Goal: Information Seeking & Learning: Learn about a topic

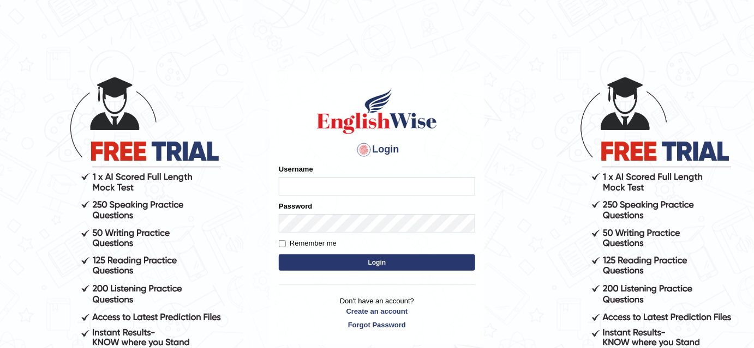
type input "bhuvaneswari_parramatta"
click at [334, 262] on button "Login" at bounding box center [377, 263] width 196 height 16
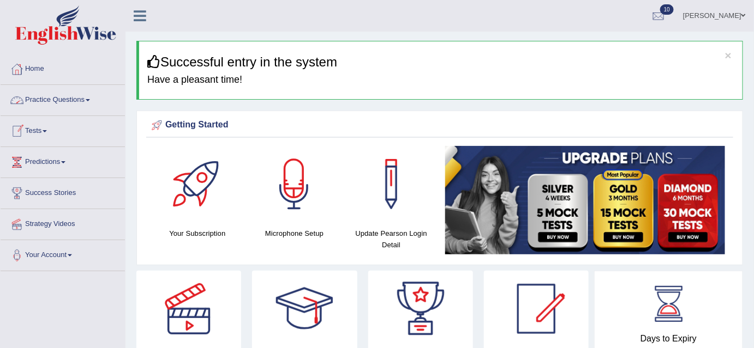
click at [91, 98] on link "Practice Questions" at bounding box center [63, 98] width 124 height 27
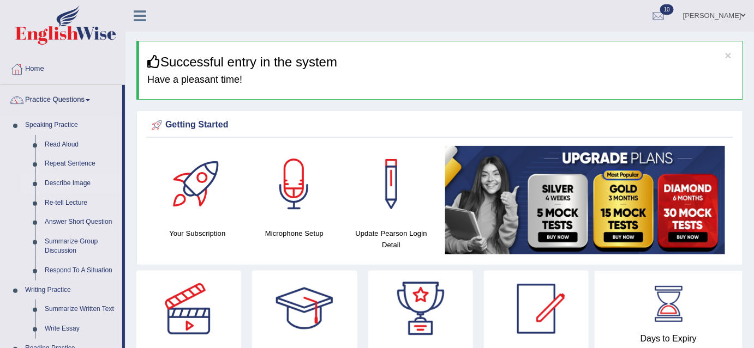
click at [73, 183] on link "Describe Image" at bounding box center [81, 184] width 82 height 20
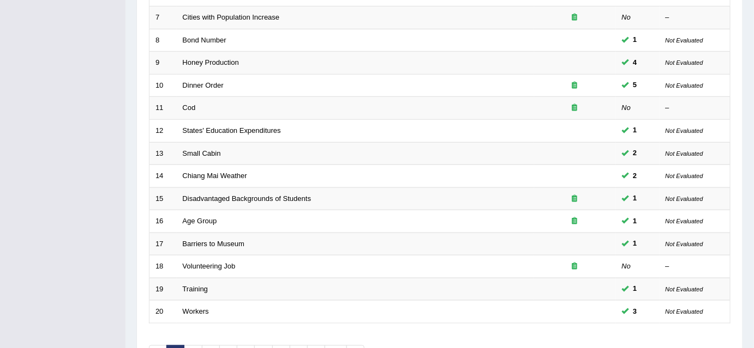
scroll to position [369, 0]
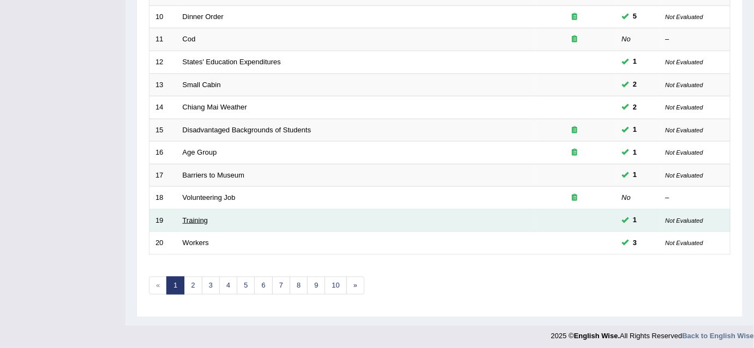
click at [207, 216] on link "Training" at bounding box center [195, 220] width 25 height 8
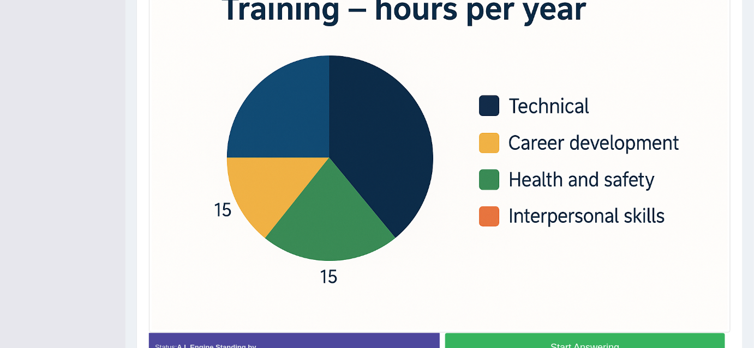
scroll to position [312, 0]
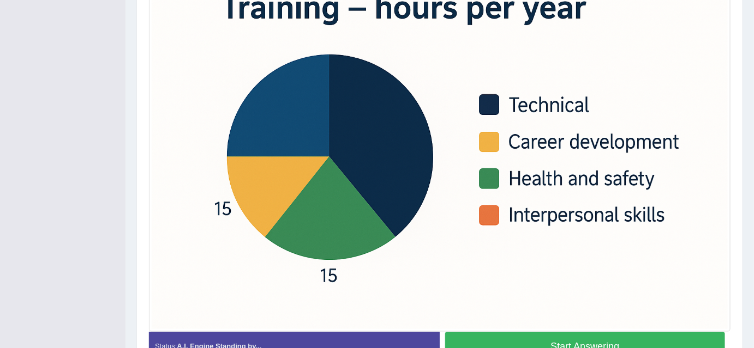
click at [553, 341] on button "Start Answering" at bounding box center [585, 347] width 280 height 28
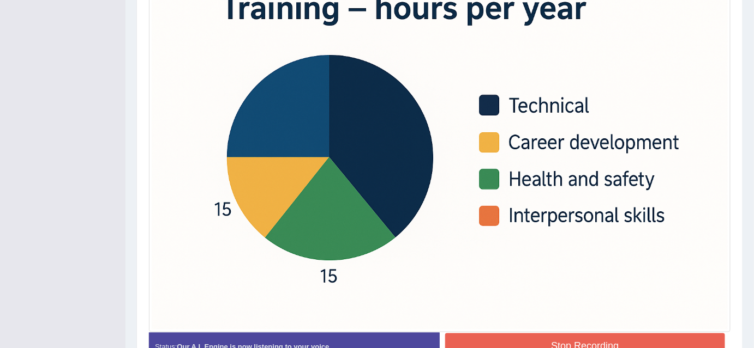
scroll to position [381, 0]
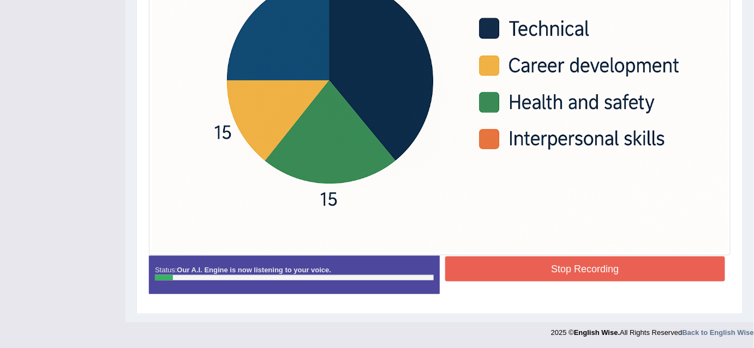
click at [552, 269] on button "Stop Recording" at bounding box center [585, 269] width 280 height 25
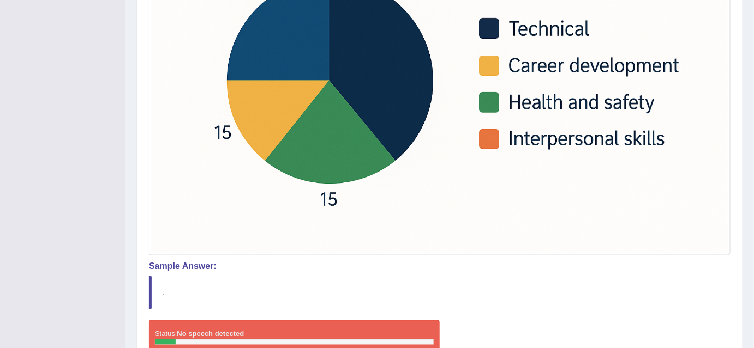
scroll to position [76, 0]
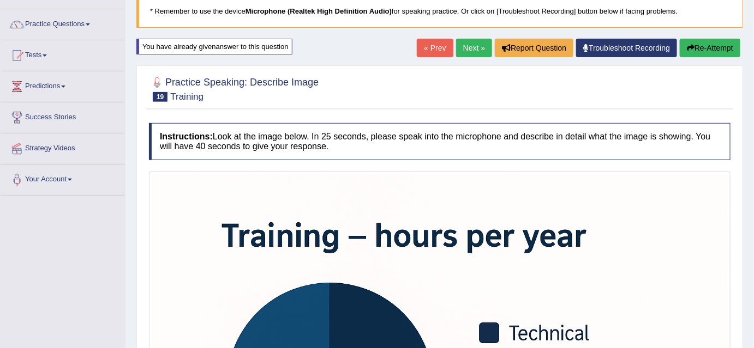
click at [721, 48] on button "Re-Attempt" at bounding box center [709, 48] width 61 height 19
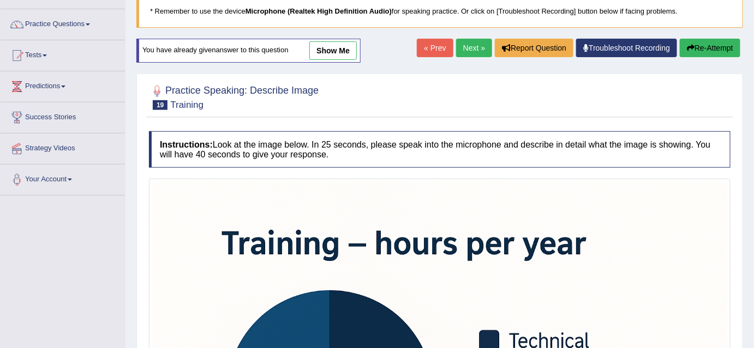
scroll to position [378, 0]
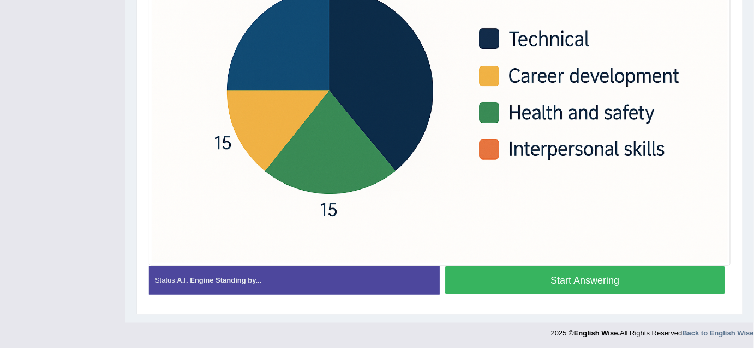
click at [660, 286] on button "Start Answering" at bounding box center [585, 281] width 280 height 28
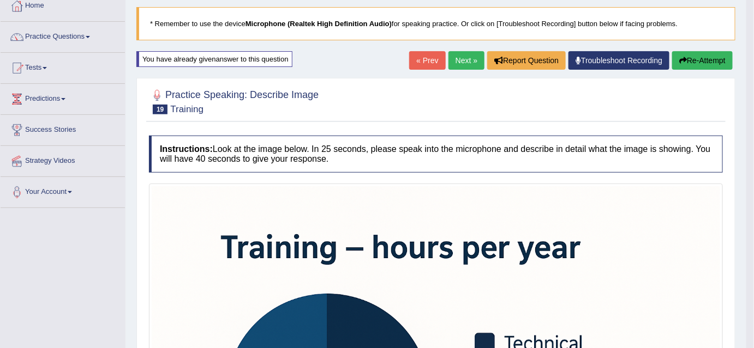
scroll to position [61, 0]
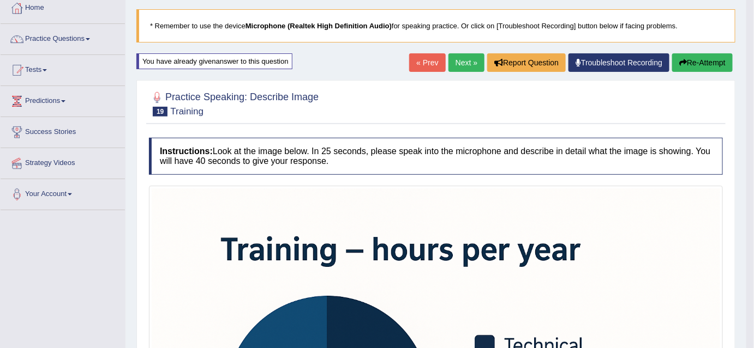
click at [698, 67] on button "Re-Attempt" at bounding box center [702, 62] width 61 height 19
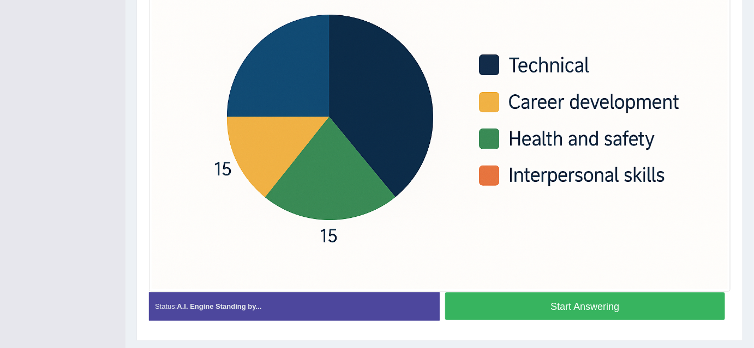
scroll to position [353, 0]
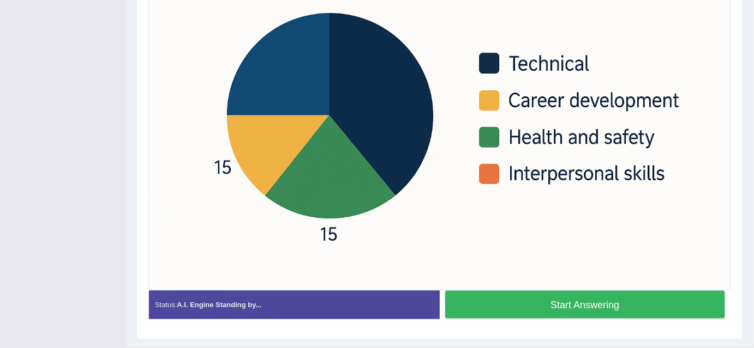
click at [654, 300] on button "Start Answering" at bounding box center [585, 305] width 280 height 28
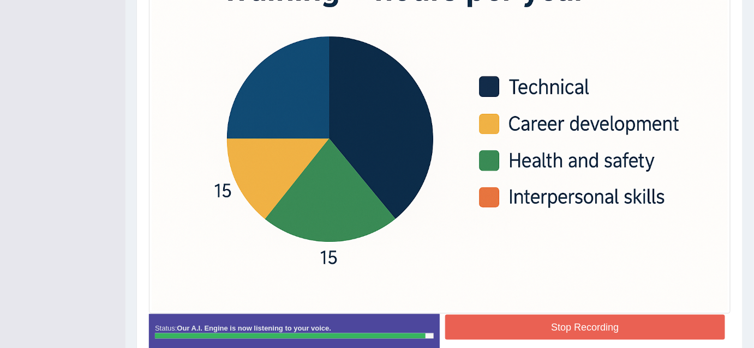
scroll to position [324, 0]
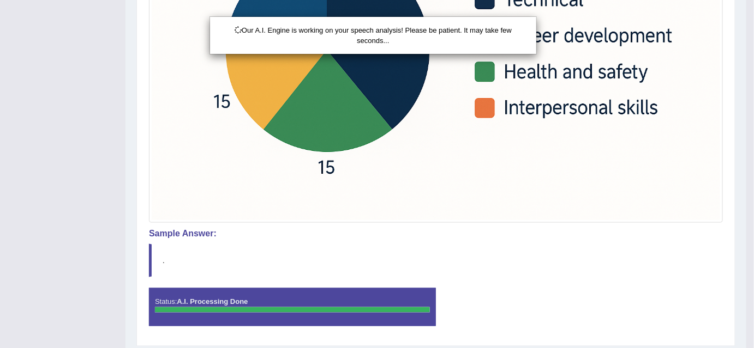
scroll to position [440, 0]
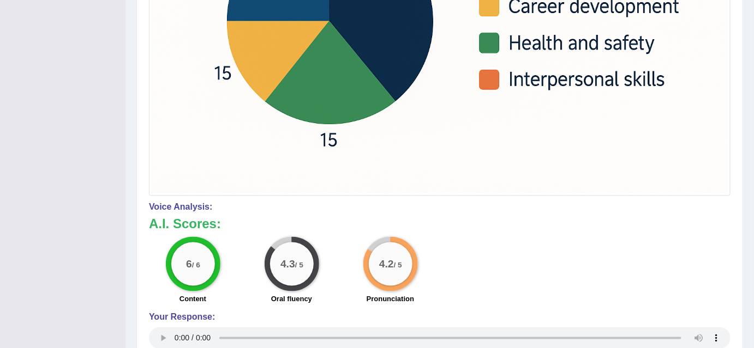
drag, startPoint x: 757, startPoint y: 213, endPoint x: 727, endPoint y: 311, distance: 102.8
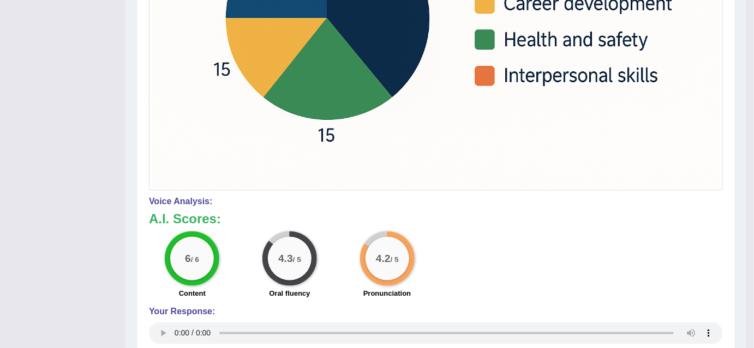
scroll to position [135, 0]
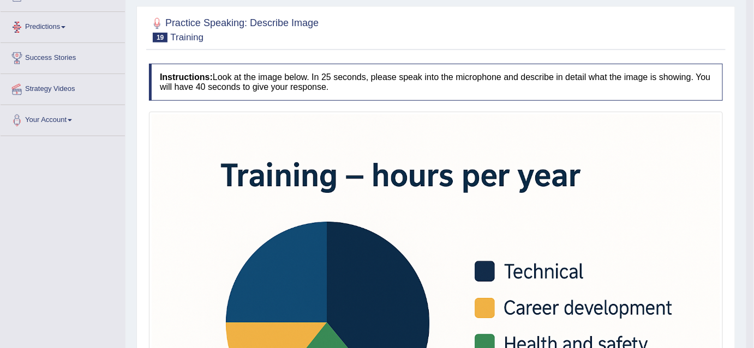
click at [65, 23] on link "Predictions" at bounding box center [63, 25] width 124 height 27
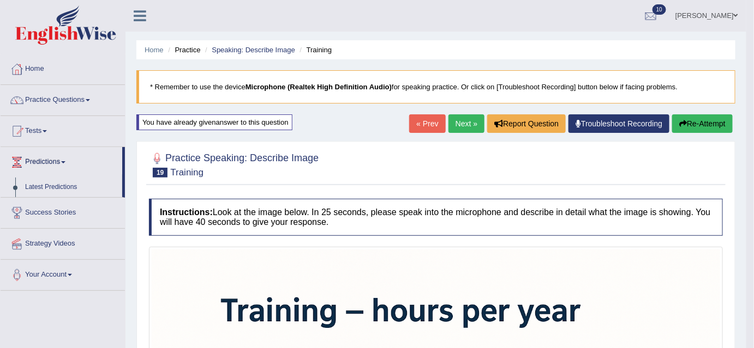
scroll to position [0, 0]
click at [90, 100] on span at bounding box center [88, 100] width 4 height 2
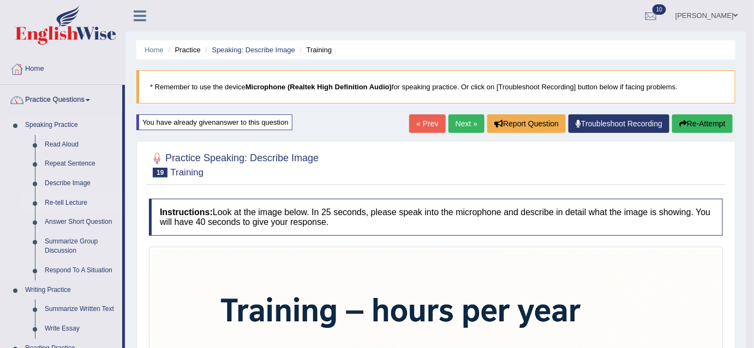
click at [55, 198] on link "Re-tell Lecture" at bounding box center [81, 204] width 82 height 20
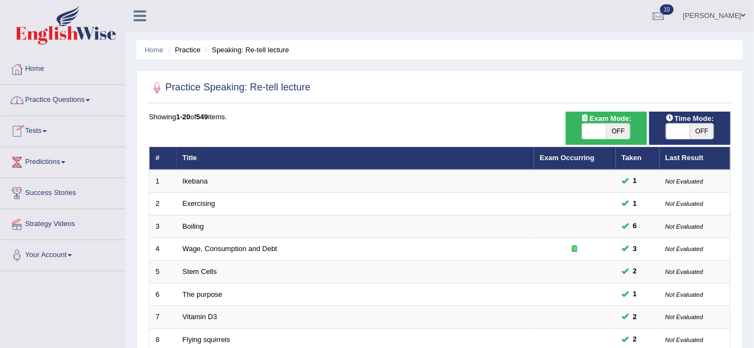
click at [90, 99] on span at bounding box center [88, 100] width 4 height 2
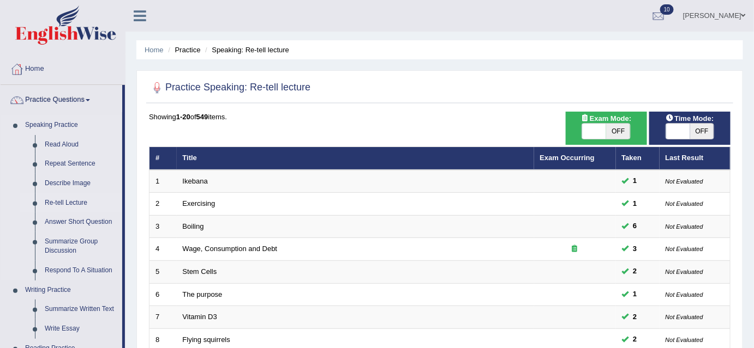
click at [51, 203] on link "Re-tell Lecture" at bounding box center [81, 204] width 82 height 20
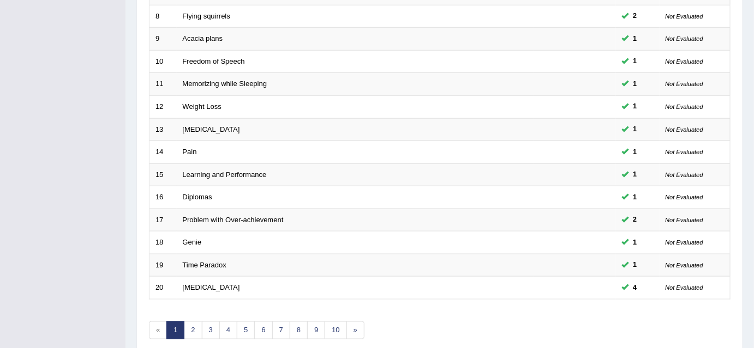
scroll to position [322, 0]
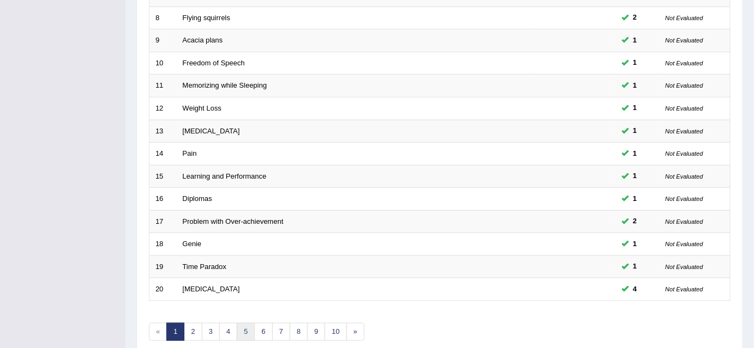
click at [249, 325] on link "5" at bounding box center [246, 332] width 18 height 18
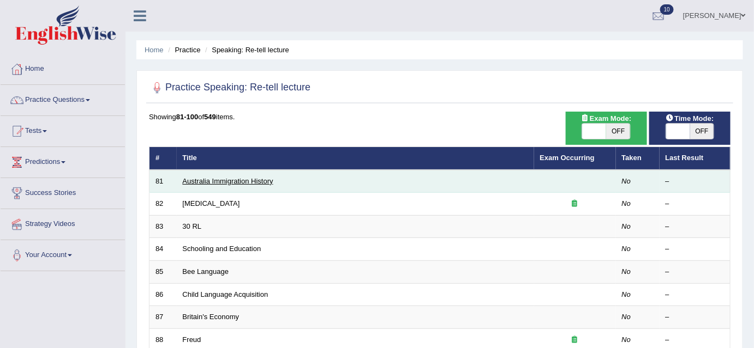
click at [240, 181] on link "Australia Immigration History" at bounding box center [228, 181] width 91 height 8
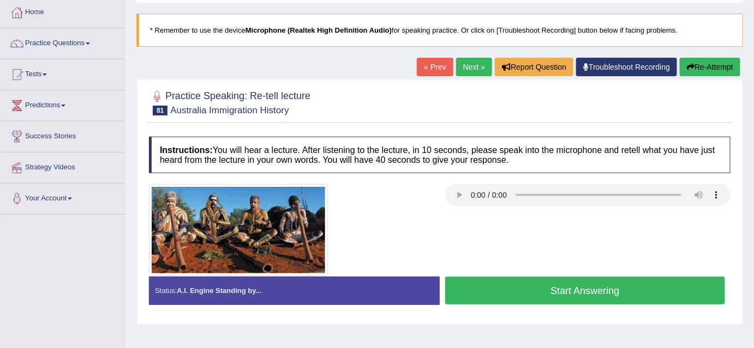
scroll to position [67, 0]
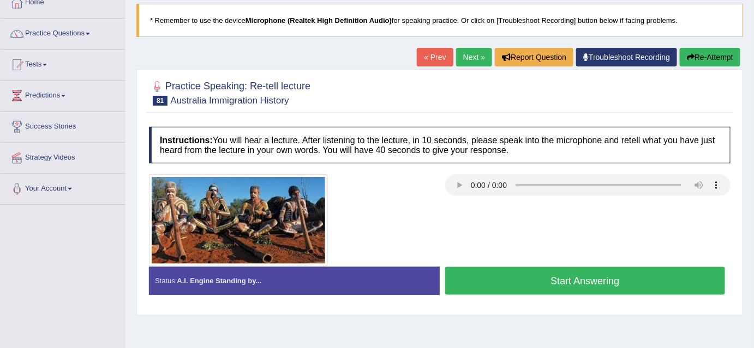
click at [549, 291] on button "Start Answering" at bounding box center [585, 281] width 280 height 28
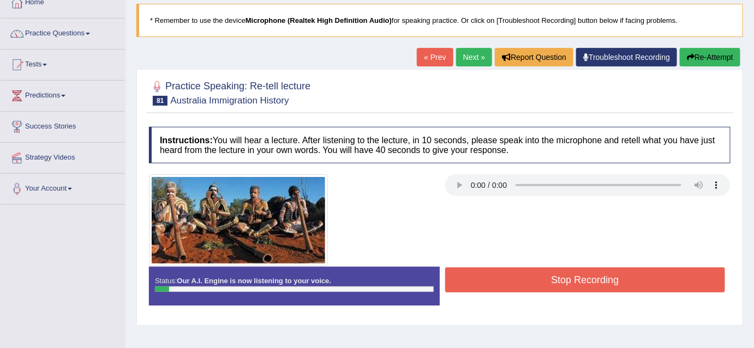
click at [547, 281] on button "Stop Recording" at bounding box center [585, 280] width 280 height 25
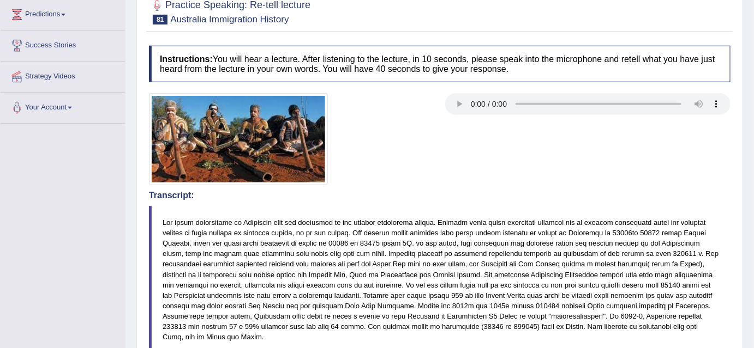
scroll to position [359, 0]
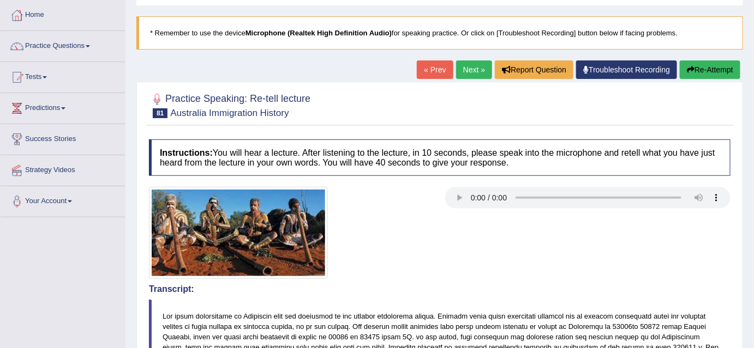
click at [729, 71] on button "Re-Attempt" at bounding box center [709, 70] width 61 height 19
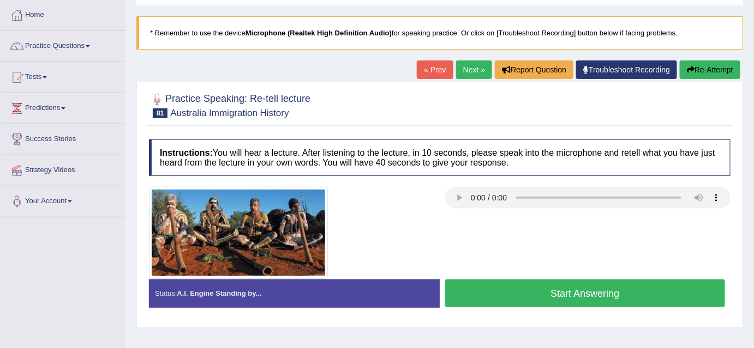
scroll to position [54, 0]
click at [603, 293] on button "Start Answering" at bounding box center [585, 294] width 280 height 28
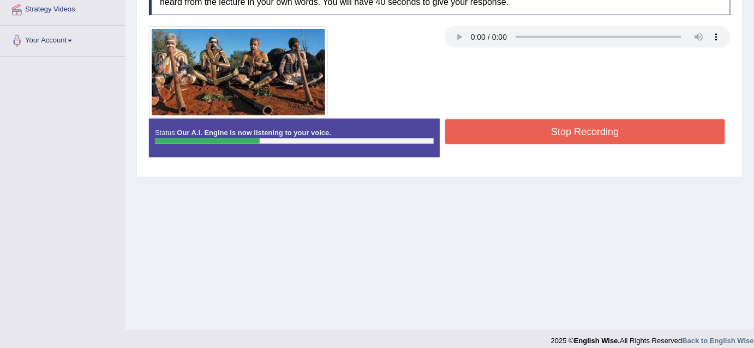
scroll to position [224, 0]
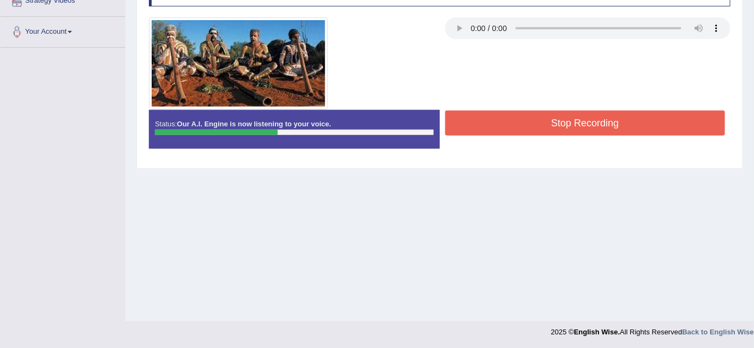
click at [607, 128] on button "Stop Recording" at bounding box center [585, 123] width 280 height 25
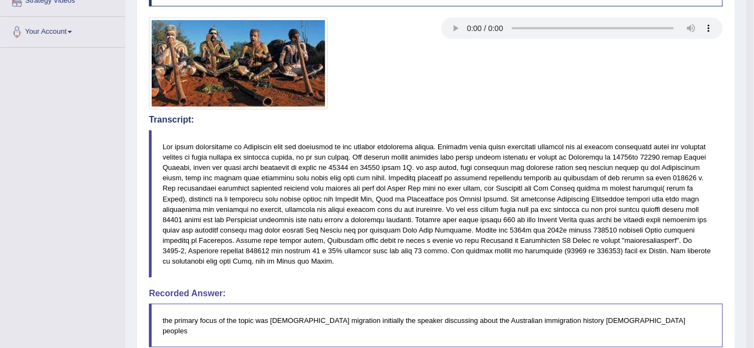
scroll to position [0, 0]
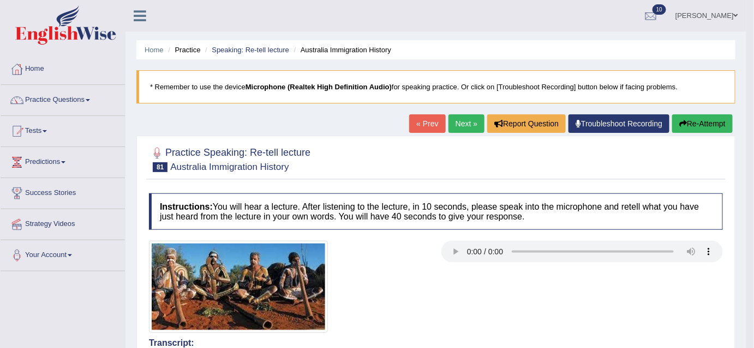
click at [696, 122] on button "Re-Attempt" at bounding box center [702, 124] width 61 height 19
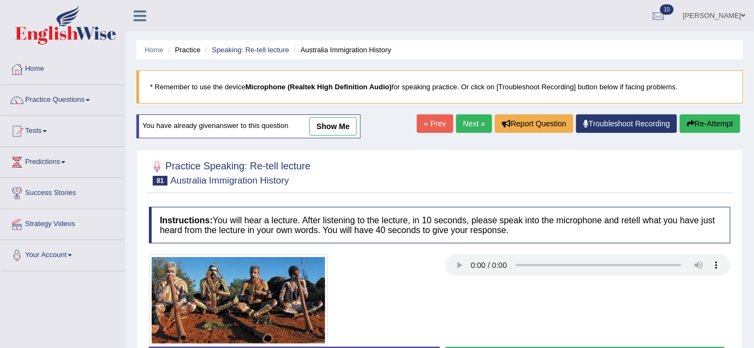
scroll to position [224, 0]
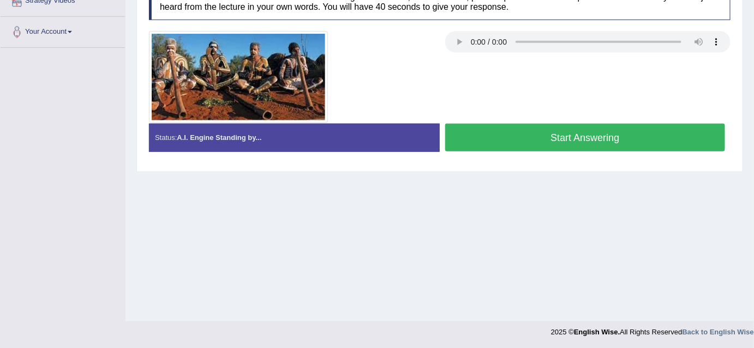
click at [638, 147] on button "Start Answering" at bounding box center [585, 138] width 280 height 28
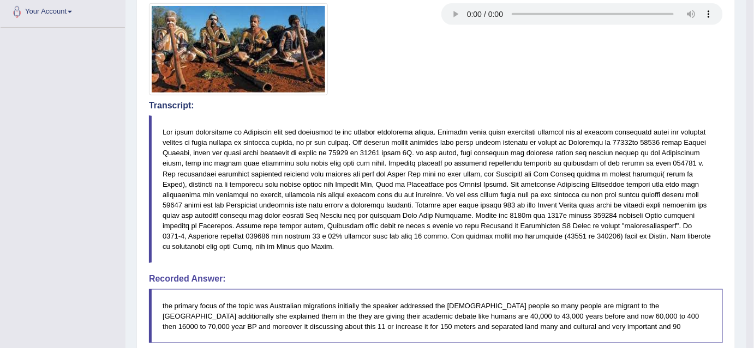
scroll to position [0, 0]
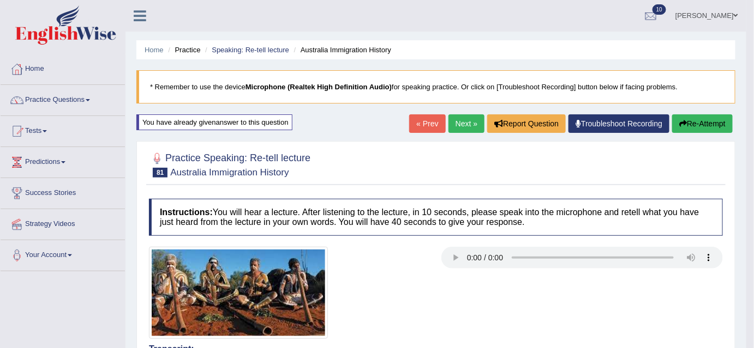
click at [705, 121] on button "Re-Attempt" at bounding box center [702, 124] width 61 height 19
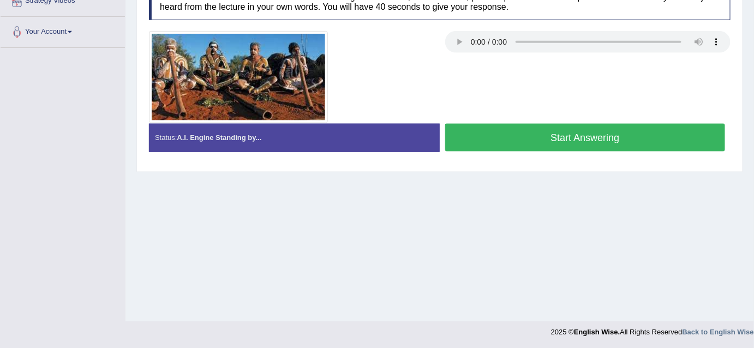
click at [594, 130] on button "Start Answering" at bounding box center [585, 138] width 280 height 28
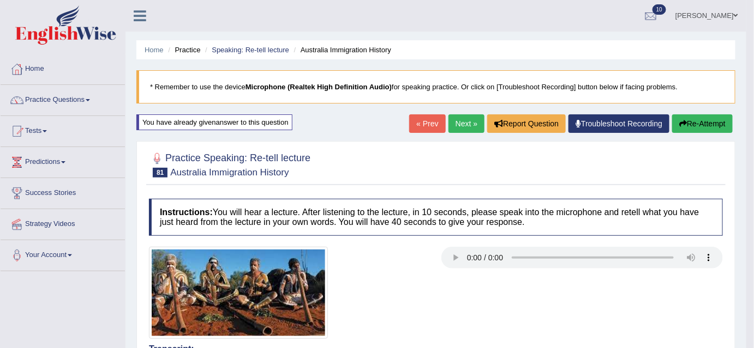
click at [679, 120] on icon "button" at bounding box center [683, 124] width 8 height 8
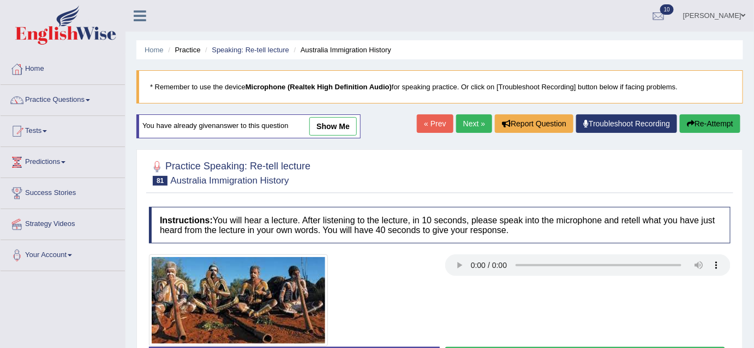
scroll to position [224, 0]
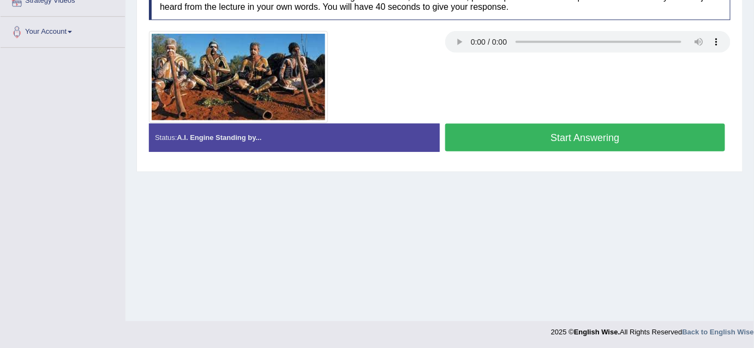
click at [543, 128] on button "Start Answering" at bounding box center [585, 138] width 280 height 28
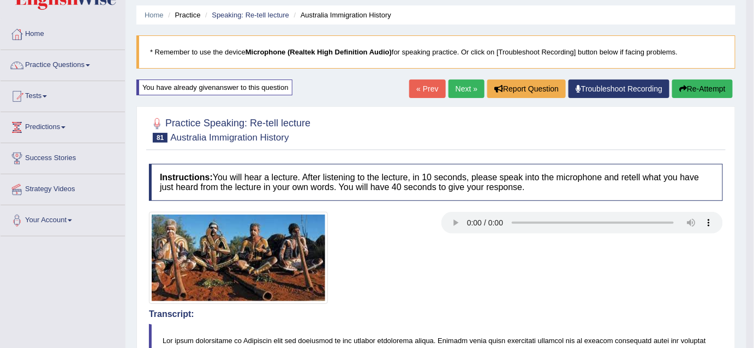
scroll to position [0, 0]
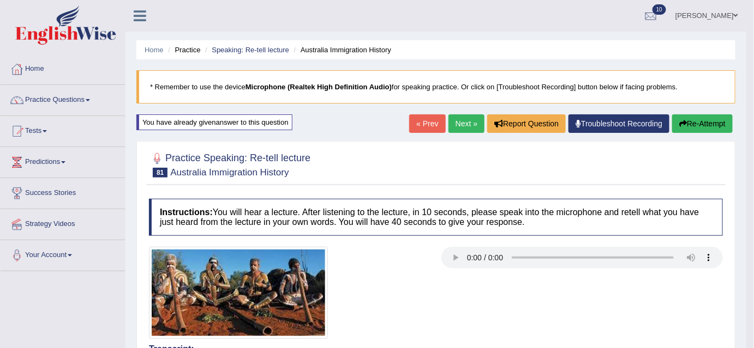
click at [701, 125] on button "Re-Attempt" at bounding box center [702, 124] width 61 height 19
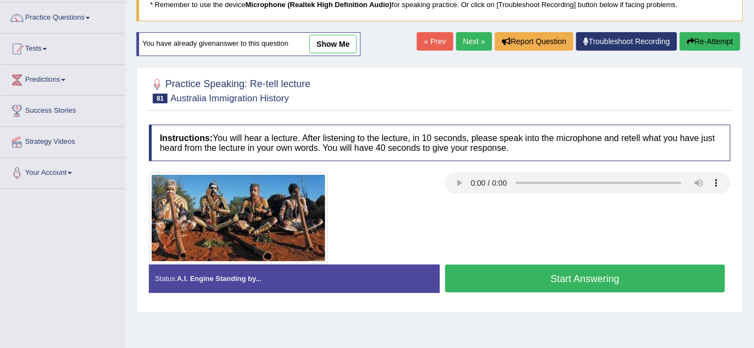
scroll to position [92, 0]
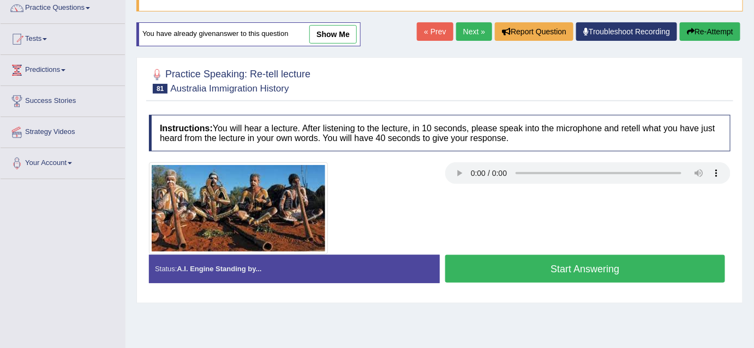
click at [694, 264] on button "Start Answering" at bounding box center [585, 269] width 280 height 28
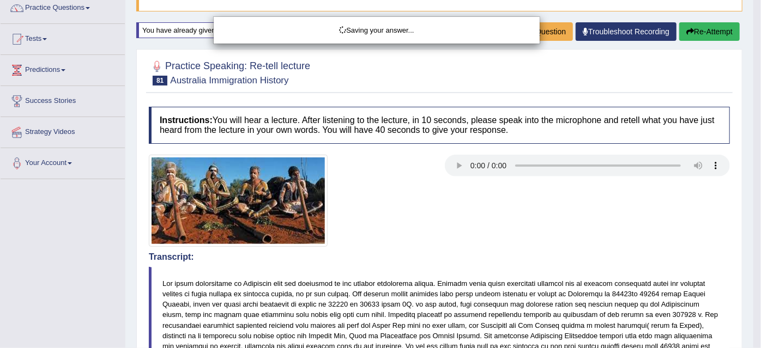
click at [694, 264] on div "Saving your answer..." at bounding box center [380, 174] width 761 height 348
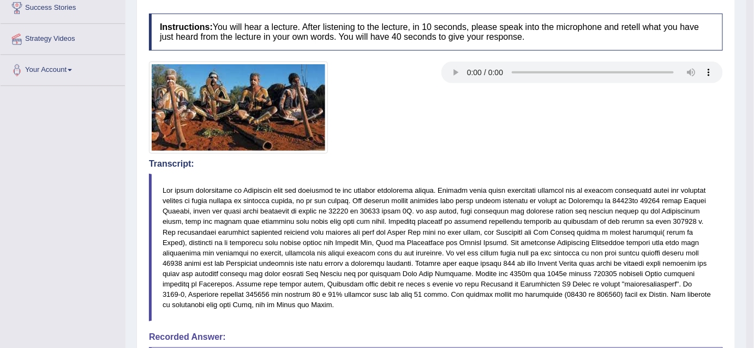
scroll to position [0, 0]
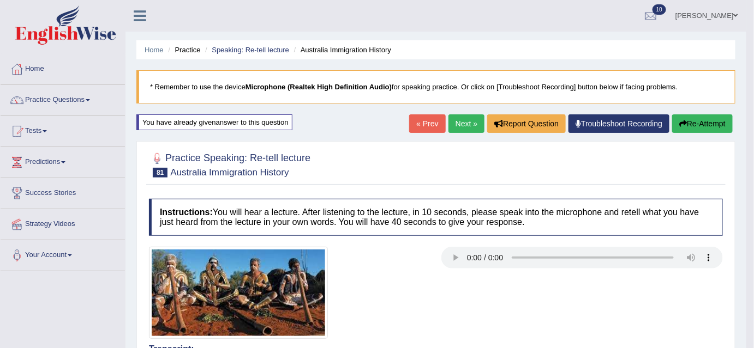
click at [467, 121] on link "Next »" at bounding box center [466, 124] width 36 height 19
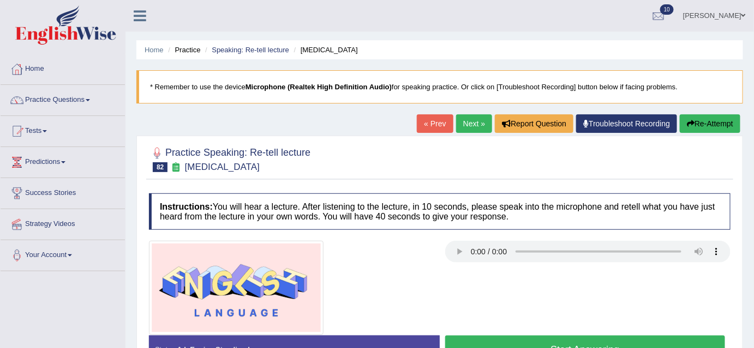
click at [538, 340] on button "Start Answering" at bounding box center [585, 350] width 280 height 28
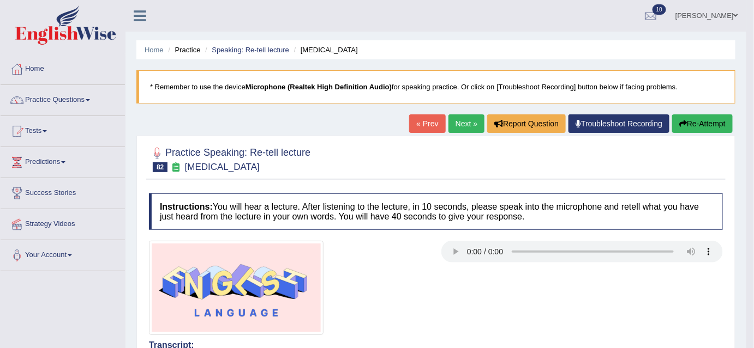
click at [707, 125] on button "Re-Attempt" at bounding box center [702, 124] width 61 height 19
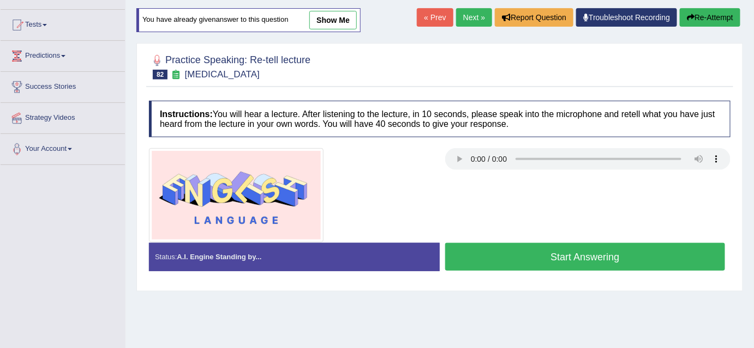
scroll to position [119, 0]
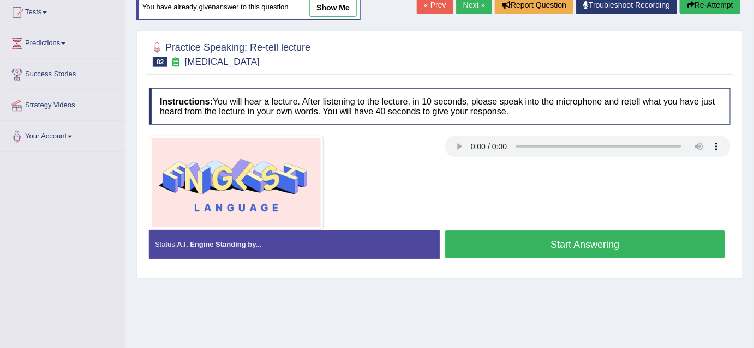
click at [651, 245] on button "Start Answering" at bounding box center [585, 245] width 280 height 28
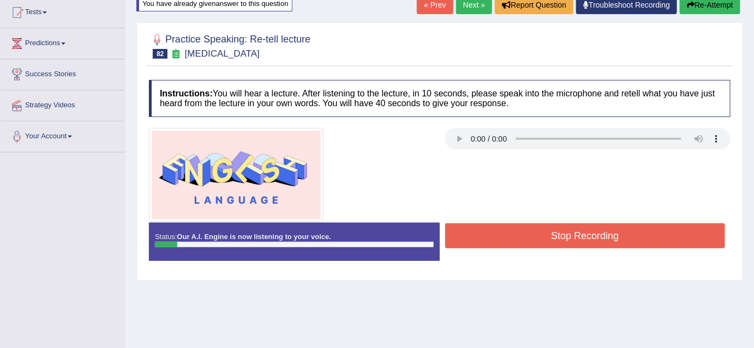
click at [650, 241] on button "Stop Recording" at bounding box center [585, 236] width 280 height 25
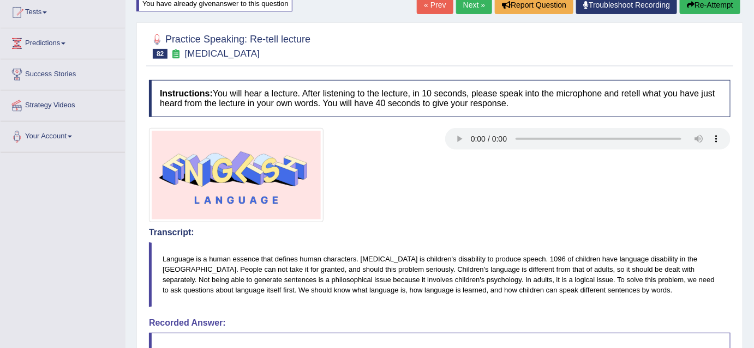
click at [718, 7] on button "Re-Attempt" at bounding box center [709, 5] width 61 height 19
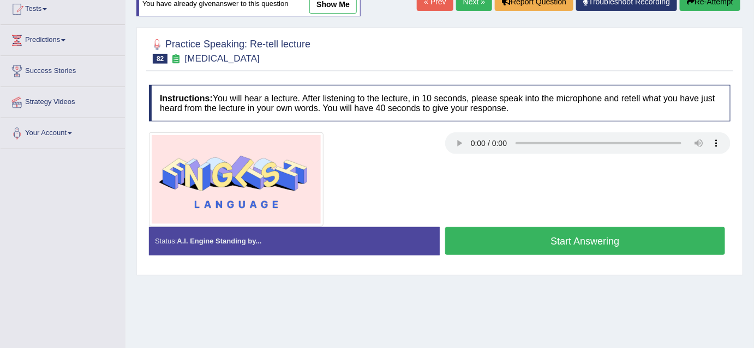
click at [585, 244] on button "Start Answering" at bounding box center [585, 241] width 280 height 28
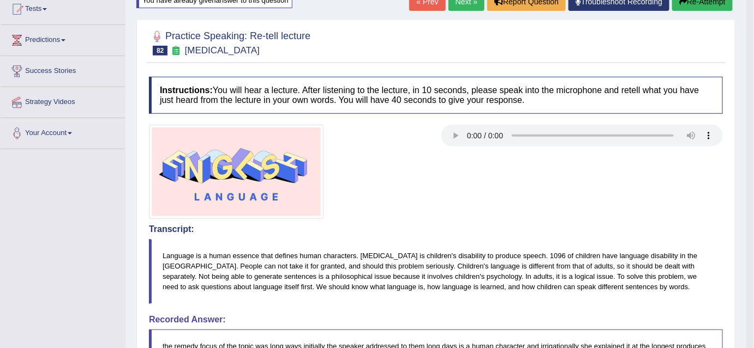
drag, startPoint x: 755, startPoint y: 73, endPoint x: 751, endPoint y: 152, distance: 79.7
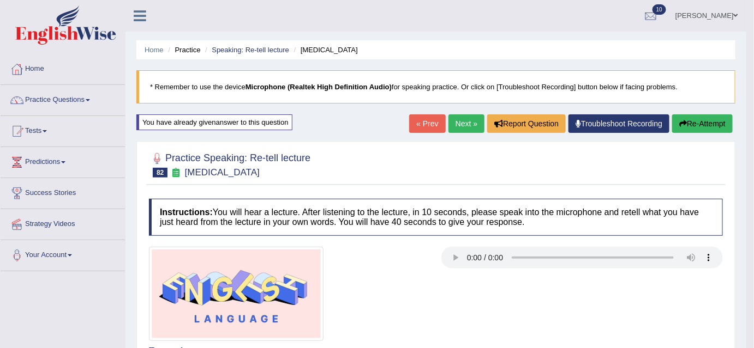
click at [692, 123] on button "Re-Attempt" at bounding box center [702, 124] width 61 height 19
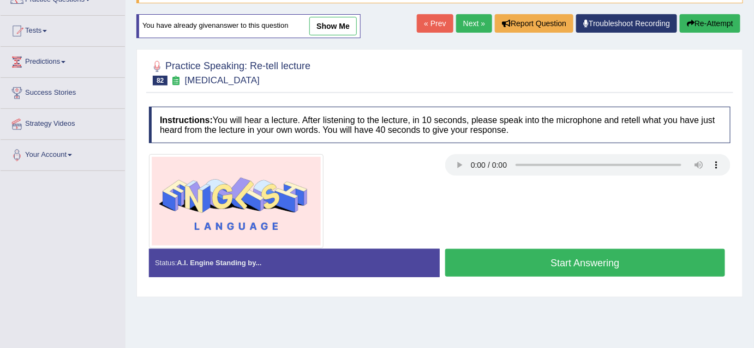
scroll to position [101, 0]
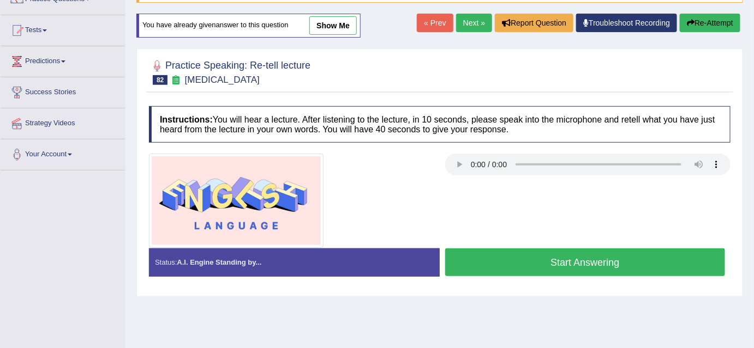
click at [687, 251] on button "Start Answering" at bounding box center [585, 263] width 280 height 28
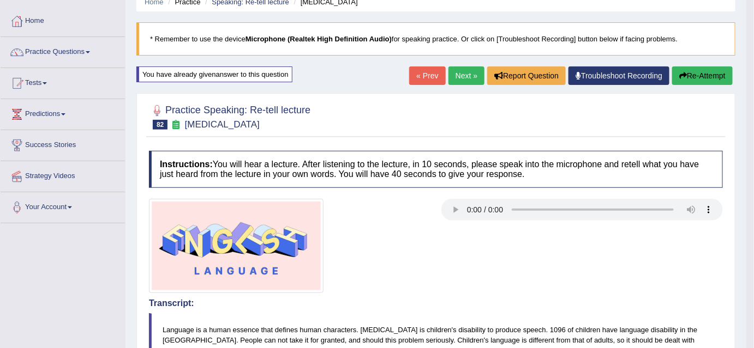
scroll to position [25, 0]
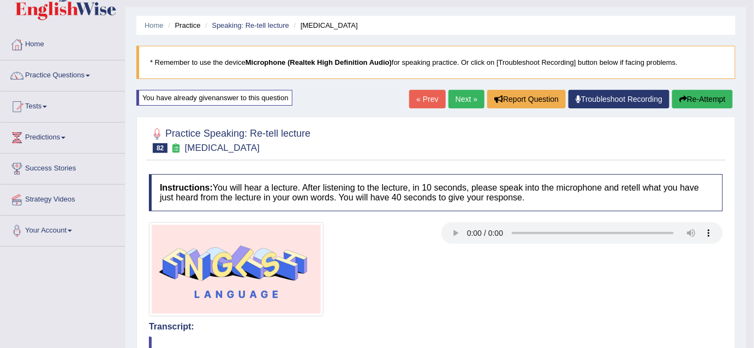
click at [723, 103] on button "Re-Attempt" at bounding box center [702, 99] width 61 height 19
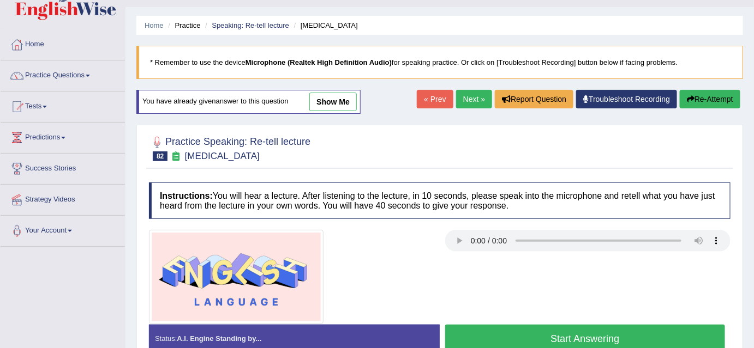
click at [601, 331] on button "Start Answering" at bounding box center [585, 339] width 280 height 28
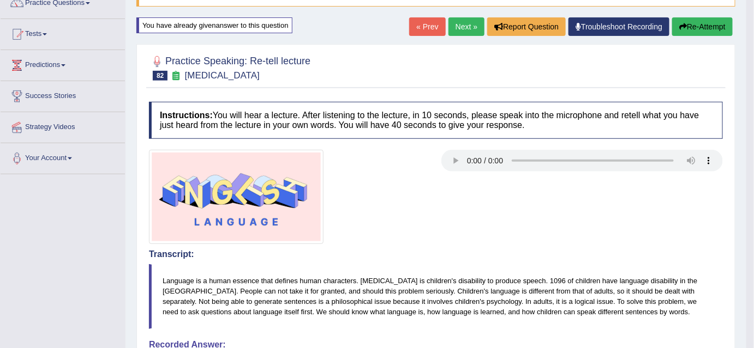
scroll to position [95, 0]
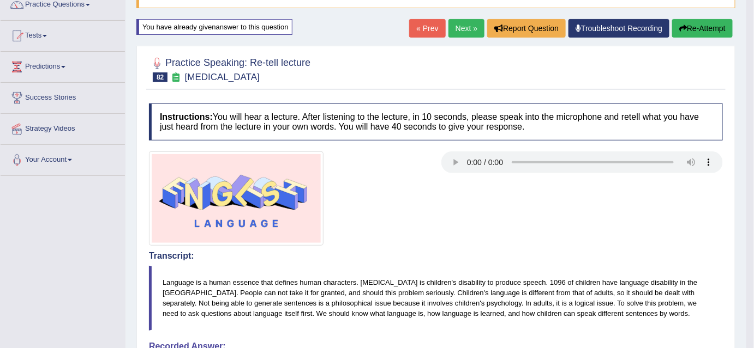
click at [719, 33] on button "Re-Attempt" at bounding box center [702, 28] width 61 height 19
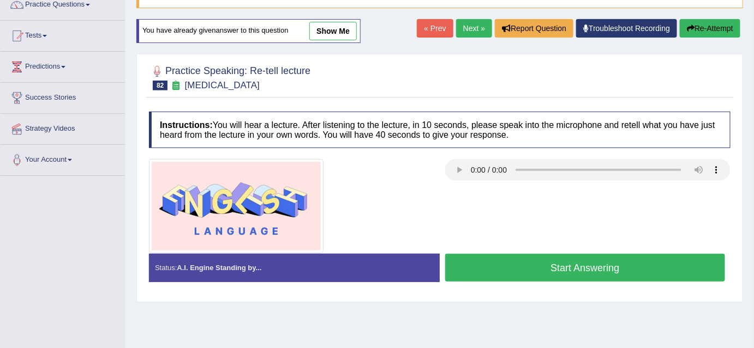
scroll to position [95, 0]
click at [636, 268] on button "Start Answering" at bounding box center [585, 268] width 280 height 28
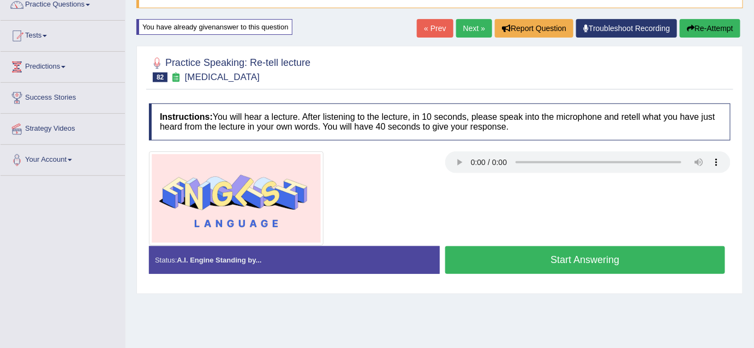
click at [636, 268] on button "Start Answering" at bounding box center [585, 260] width 280 height 28
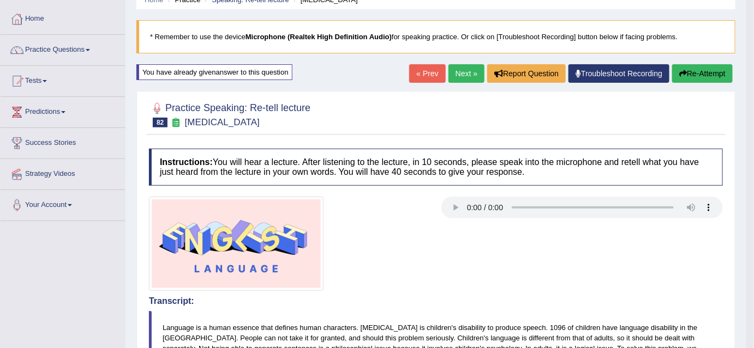
scroll to position [45, 0]
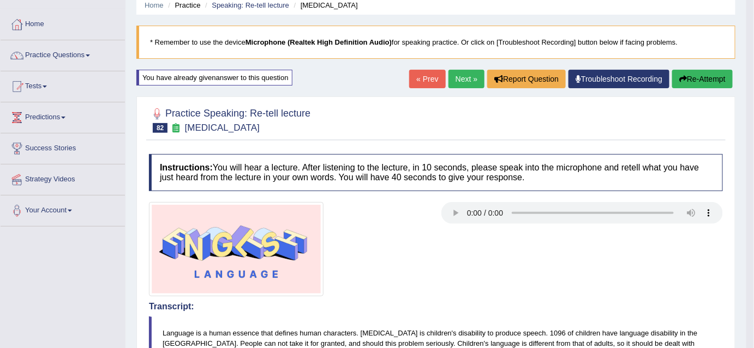
click at [711, 81] on button "Re-Attempt" at bounding box center [702, 79] width 61 height 19
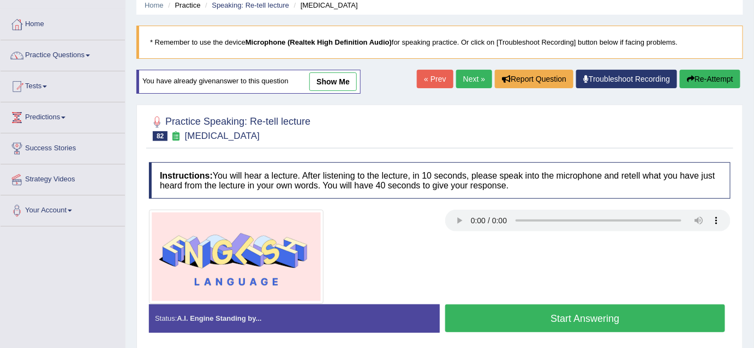
click at [616, 316] on button "Start Answering" at bounding box center [585, 319] width 280 height 28
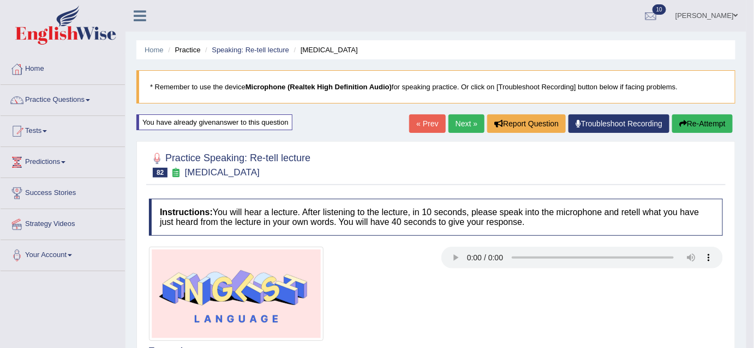
click at [695, 122] on button "Re-Attempt" at bounding box center [702, 124] width 61 height 19
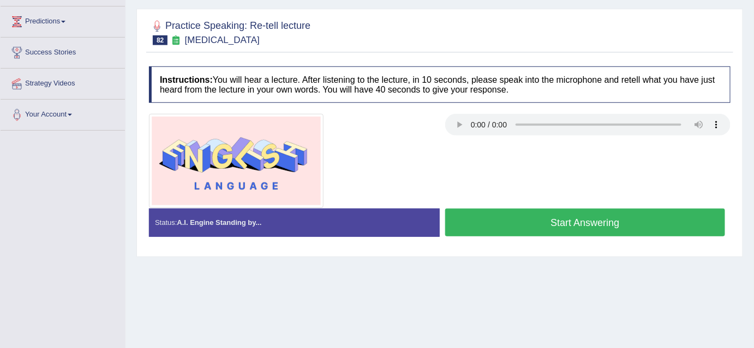
scroll to position [141, 0]
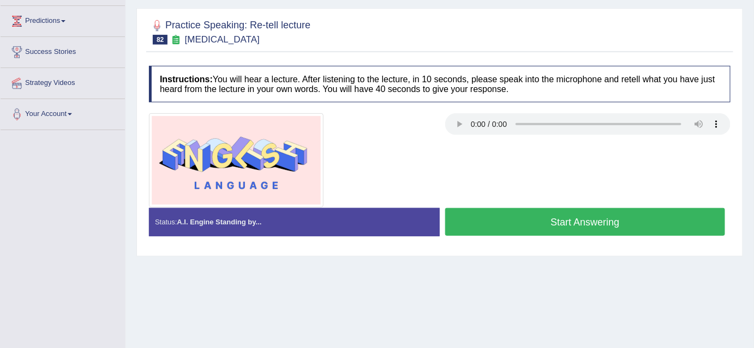
click at [664, 226] on button "Start Answering" at bounding box center [585, 222] width 280 height 28
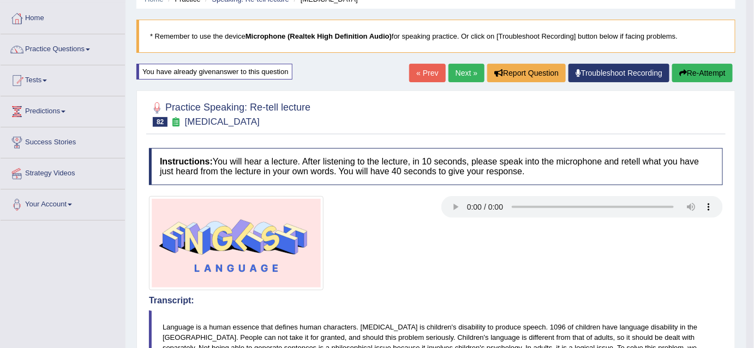
scroll to position [4, 0]
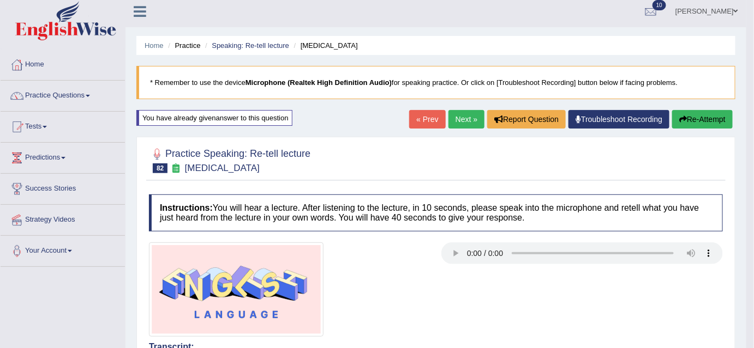
click at [701, 119] on button "Re-Attempt" at bounding box center [702, 119] width 61 height 19
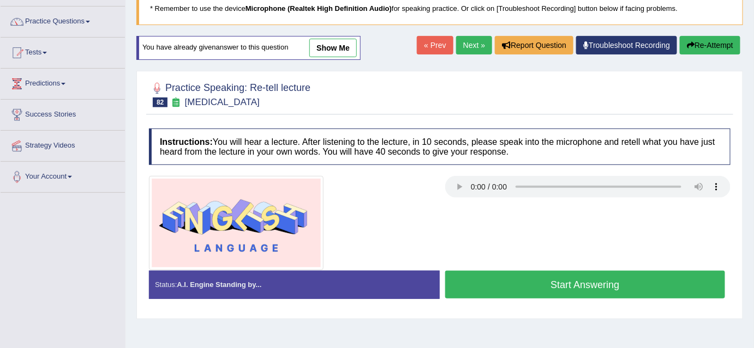
scroll to position [80, 0]
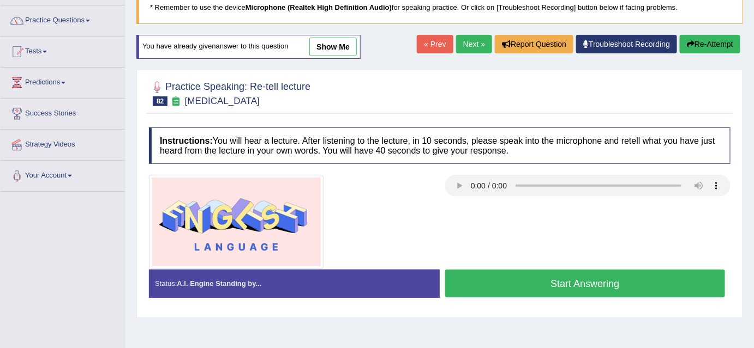
click at [672, 281] on button "Start Answering" at bounding box center [585, 284] width 280 height 28
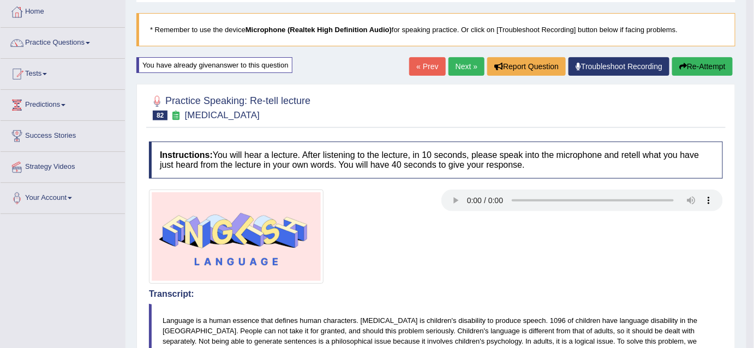
scroll to position [56, 0]
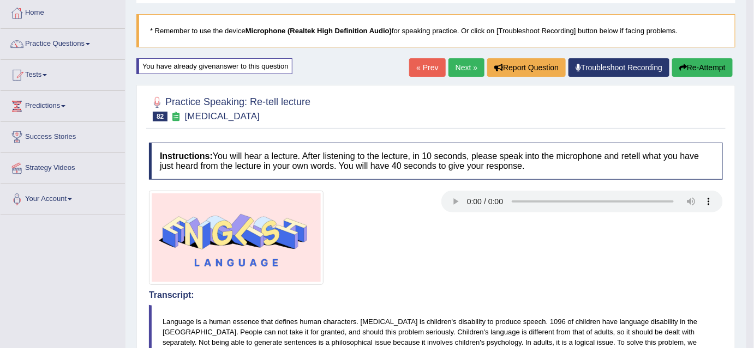
click at [713, 62] on button "Re-Attempt" at bounding box center [702, 67] width 61 height 19
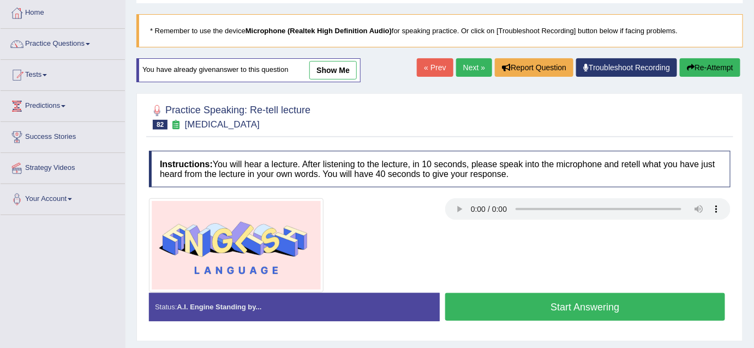
click at [562, 316] on button "Start Answering" at bounding box center [585, 307] width 280 height 28
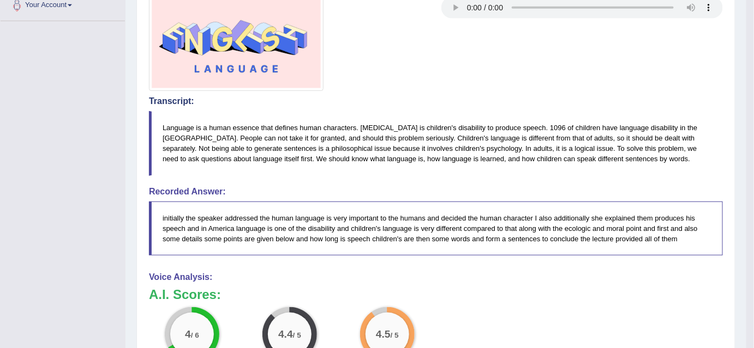
scroll to position [222, 0]
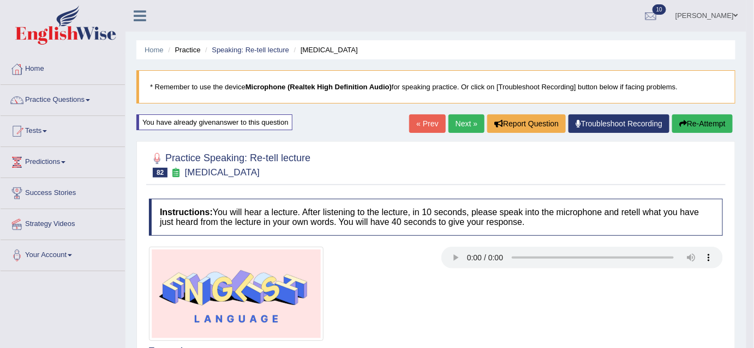
click at [700, 123] on button "Re-Attempt" at bounding box center [702, 124] width 61 height 19
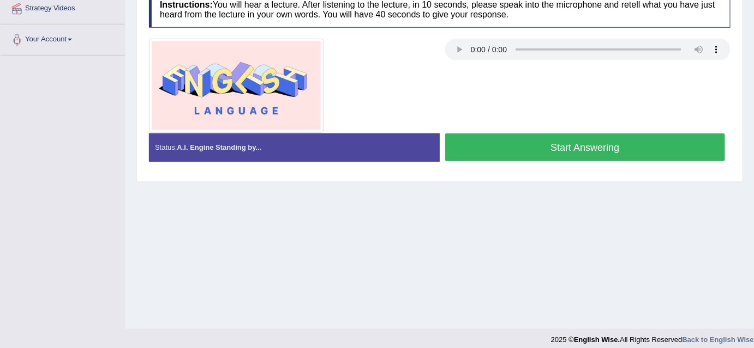
scroll to position [216, 0]
click at [649, 145] on button "Start Answering" at bounding box center [585, 148] width 280 height 28
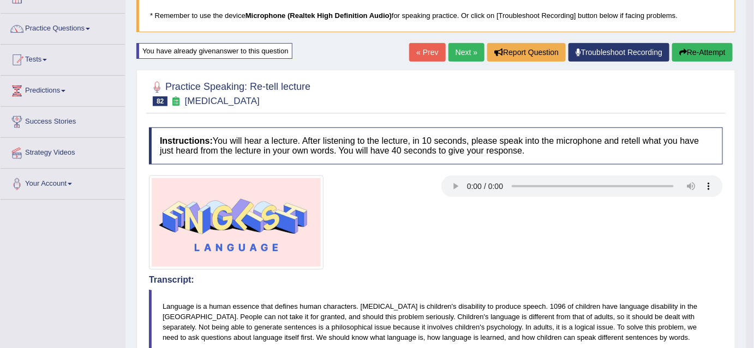
scroll to position [0, 0]
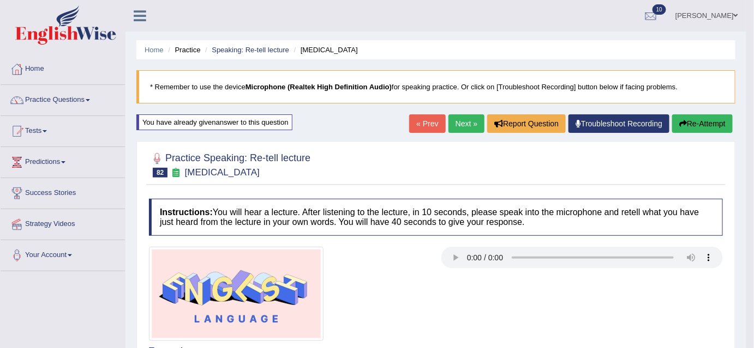
click at [695, 128] on button "Re-Attempt" at bounding box center [702, 124] width 61 height 19
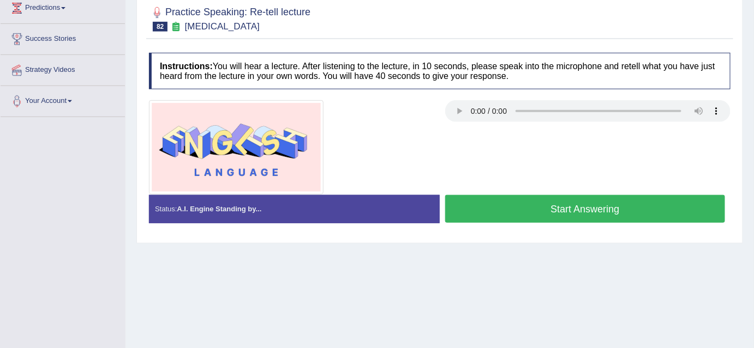
click at [673, 207] on button "Start Answering" at bounding box center [585, 209] width 280 height 28
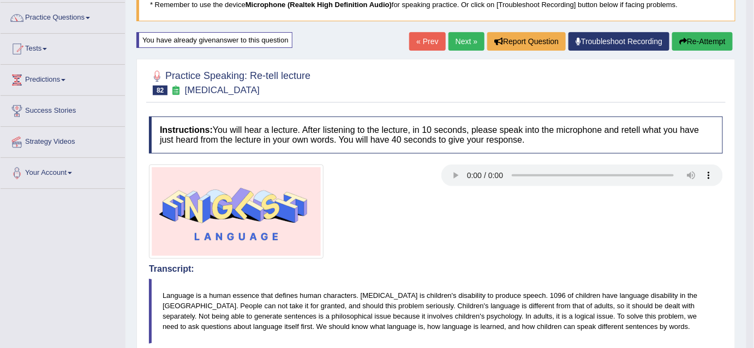
scroll to position [58, 0]
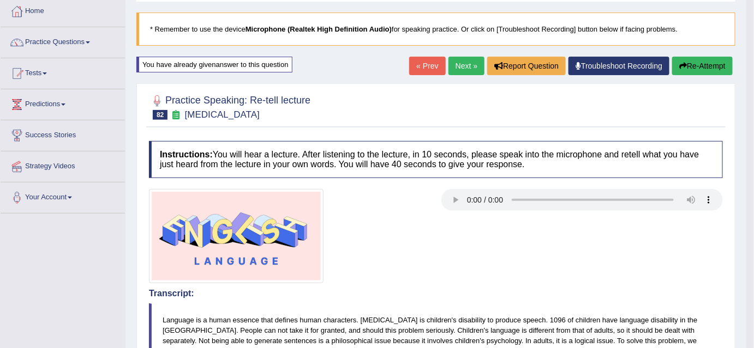
click at [712, 71] on button "Re-Attempt" at bounding box center [702, 66] width 61 height 19
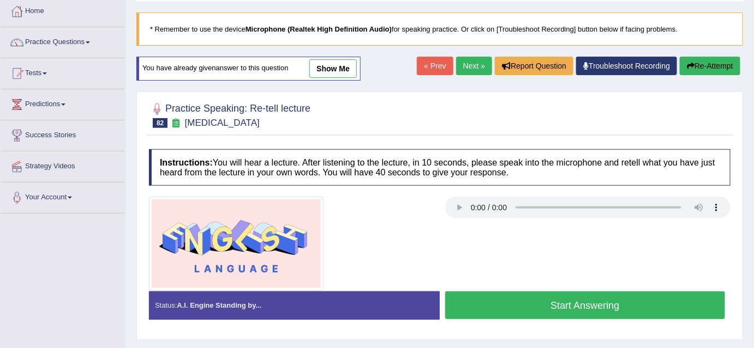
click at [619, 298] on button "Start Answering" at bounding box center [585, 306] width 280 height 28
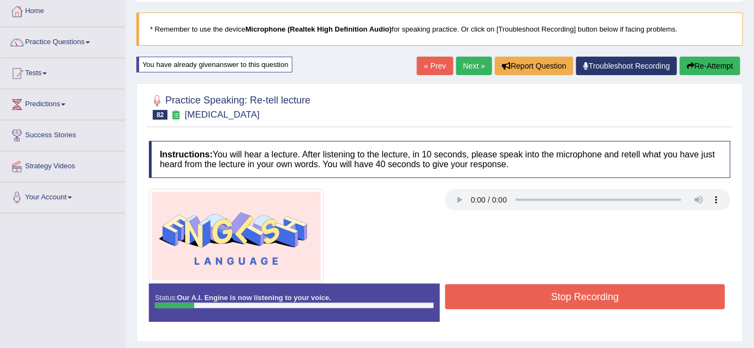
click at [619, 298] on button "Stop Recording" at bounding box center [585, 297] width 280 height 25
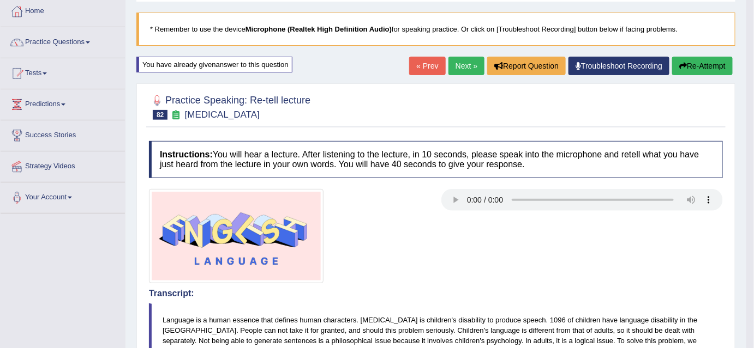
click at [711, 67] on button "Re-Attempt" at bounding box center [702, 66] width 61 height 19
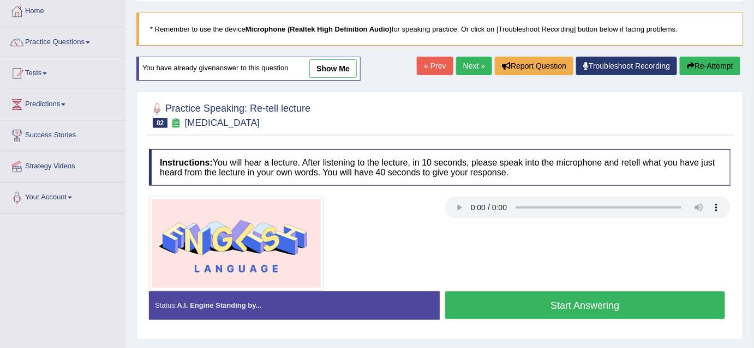
click at [612, 306] on button "Start Answering" at bounding box center [585, 306] width 280 height 28
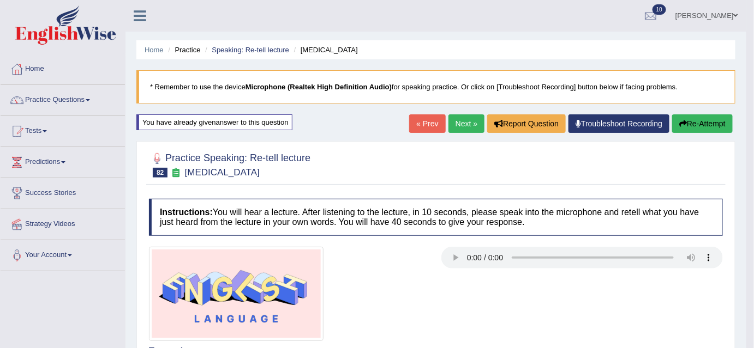
click at [694, 120] on button "Re-Attempt" at bounding box center [702, 124] width 61 height 19
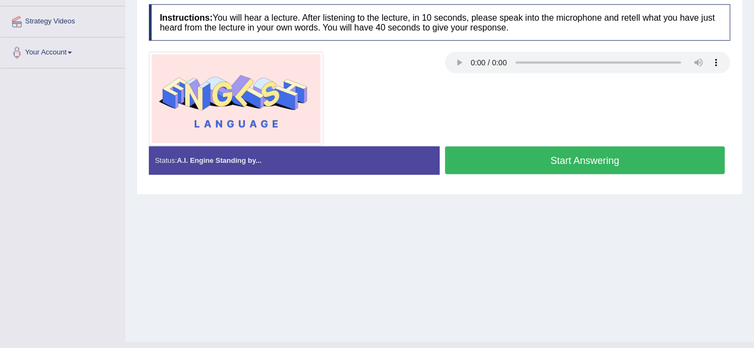
click at [631, 152] on button "Start Answering" at bounding box center [585, 161] width 280 height 28
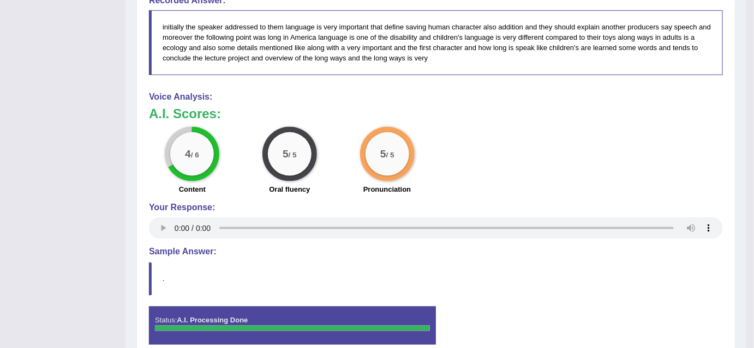
scroll to position [136, 0]
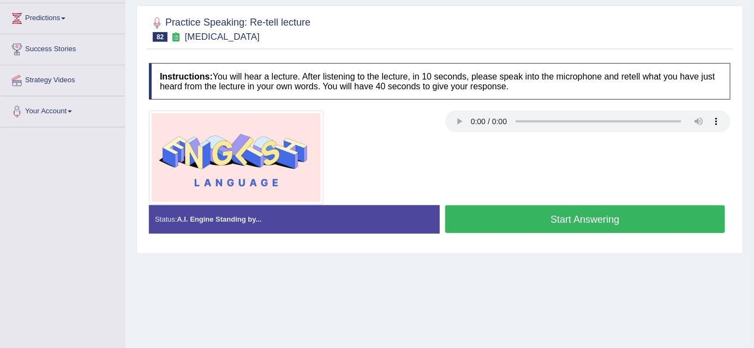
scroll to position [145, 0]
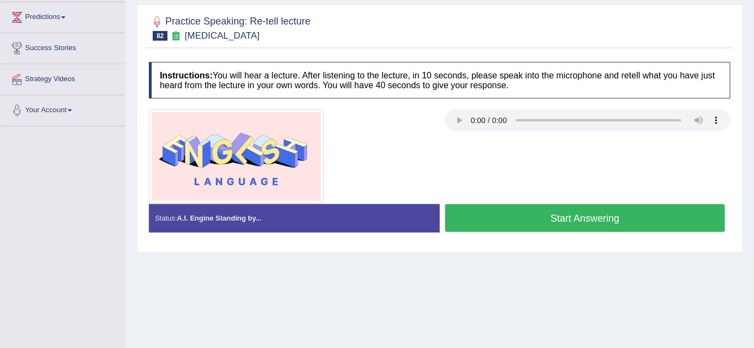
click at [689, 204] on div "Created with Highcharts 7.1.2 Great Too slow Too fast Time Speech pace meter: 0…" at bounding box center [588, 204] width 296 height 1
click at [663, 215] on button "Start Answering" at bounding box center [585, 218] width 280 height 28
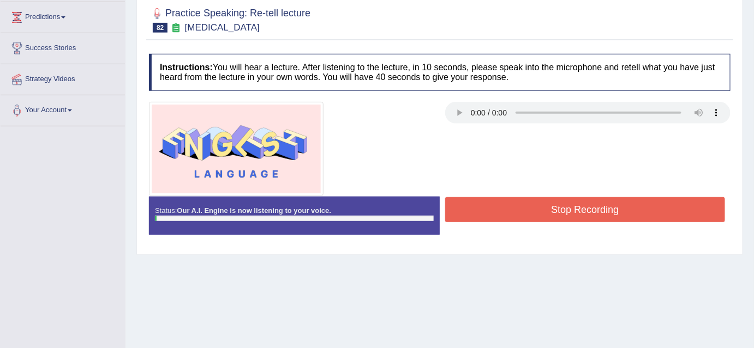
click at [648, 213] on button "Stop Recording" at bounding box center [585, 209] width 280 height 25
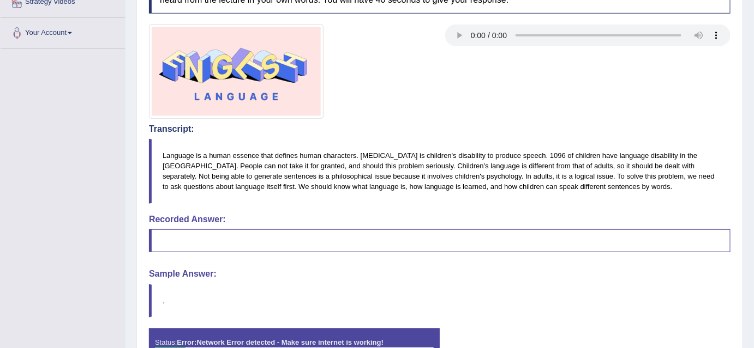
scroll to position [0, 0]
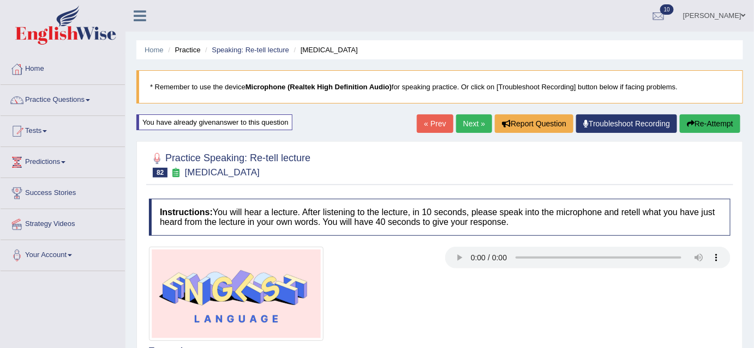
click at [711, 127] on button "Re-Attempt" at bounding box center [709, 124] width 61 height 19
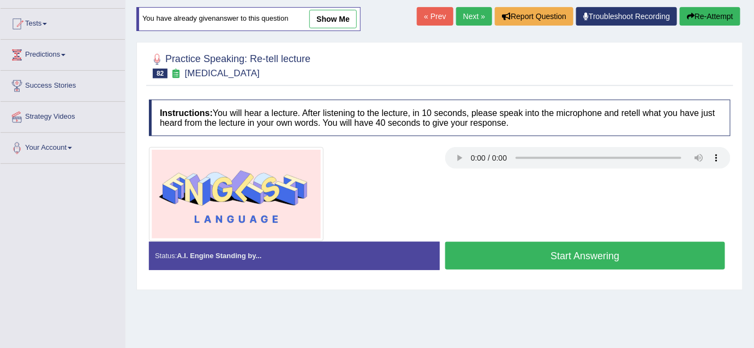
scroll to position [109, 0]
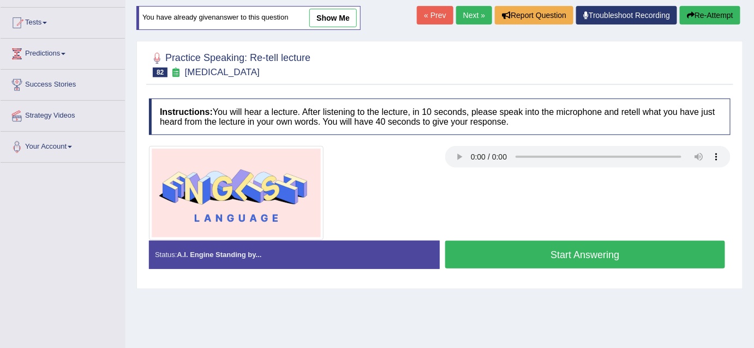
click at [471, 8] on link "Next »" at bounding box center [474, 15] width 36 height 19
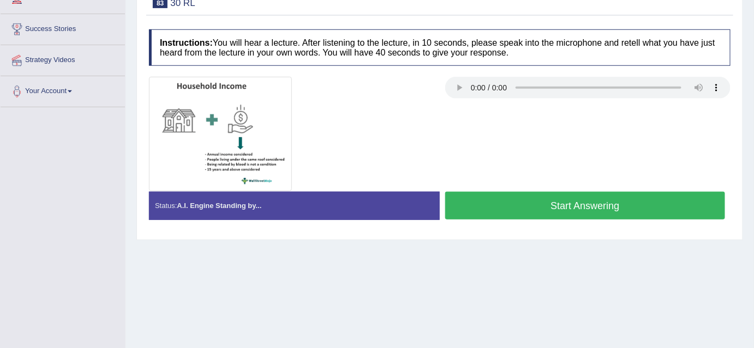
scroll to position [159, 0]
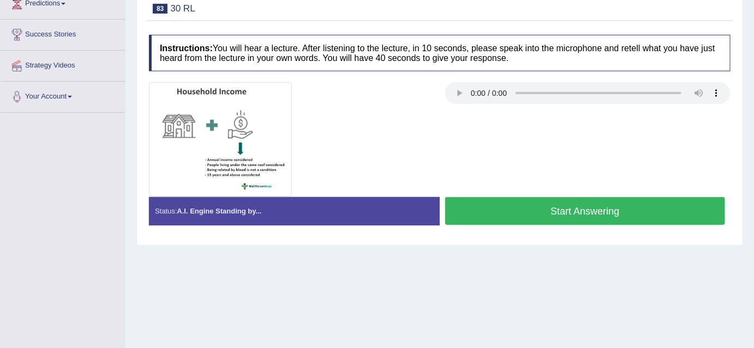
click at [479, 203] on button "Start Answering" at bounding box center [585, 211] width 280 height 28
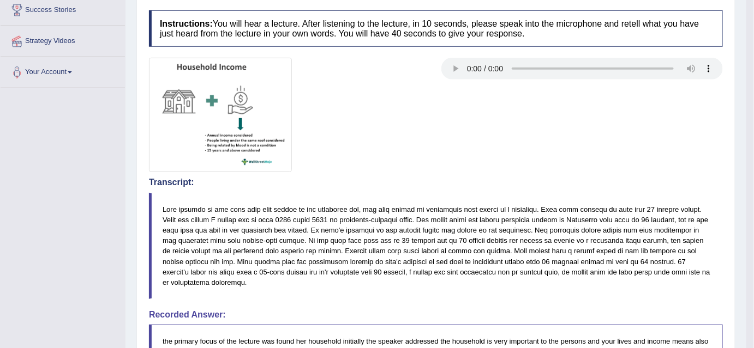
scroll to position [0, 0]
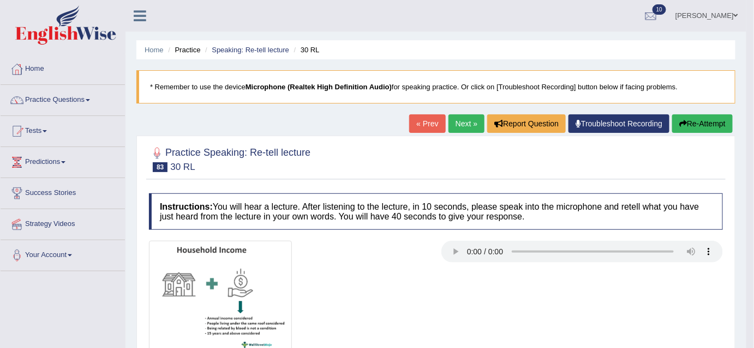
click at [700, 127] on button "Re-Attempt" at bounding box center [702, 124] width 61 height 19
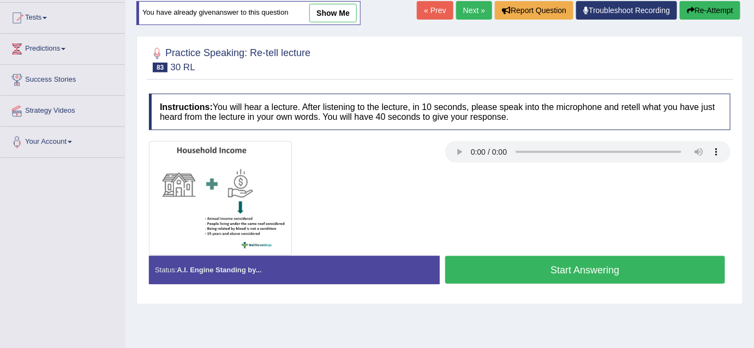
scroll to position [224, 0]
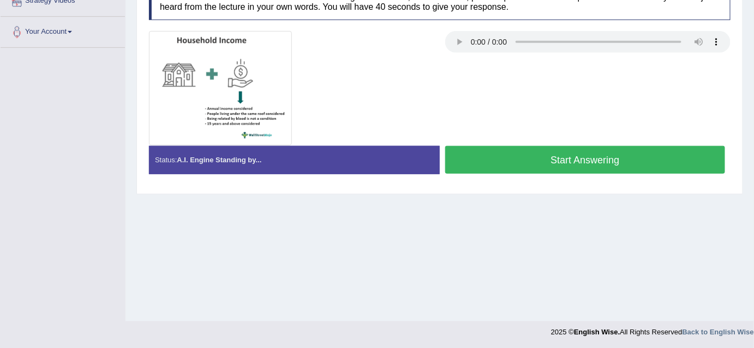
click at [607, 158] on button "Start Answering" at bounding box center [585, 160] width 280 height 28
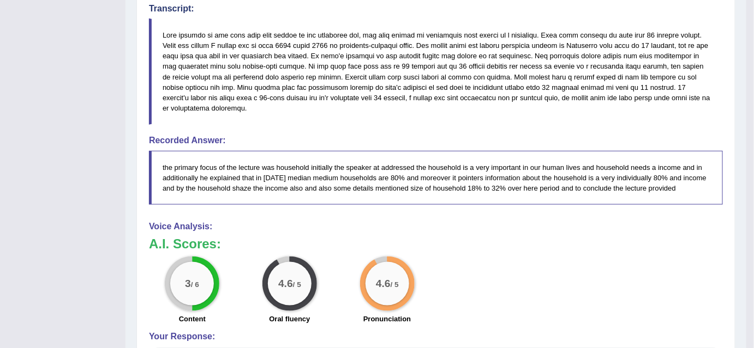
scroll to position [0, 0]
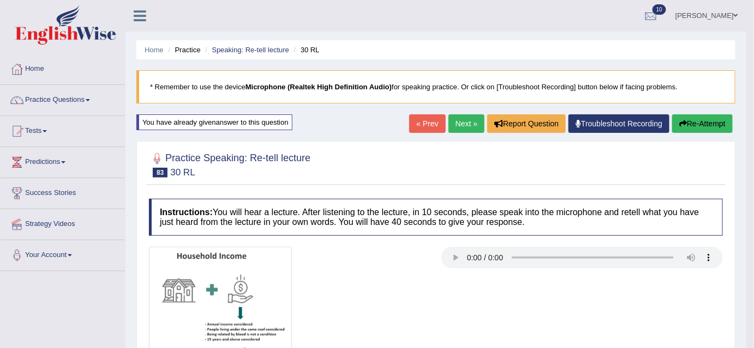
click at [692, 123] on button "Re-Attempt" at bounding box center [702, 124] width 61 height 19
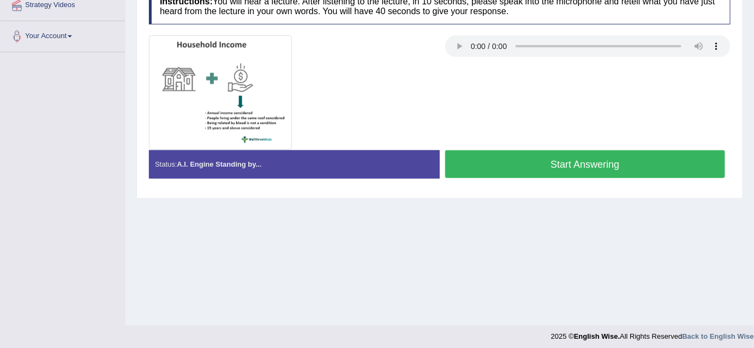
scroll to position [224, 0]
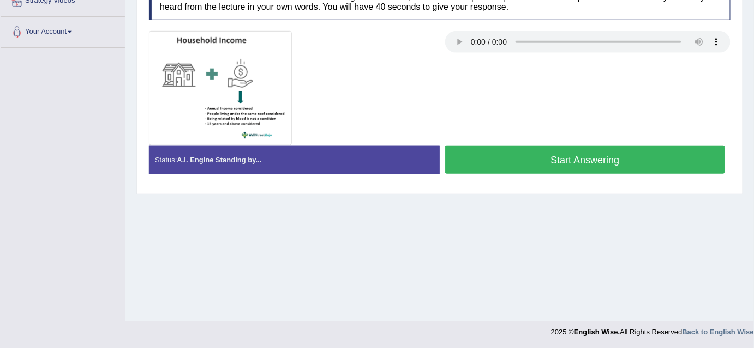
click at [639, 169] on button "Start Answering" at bounding box center [585, 160] width 280 height 28
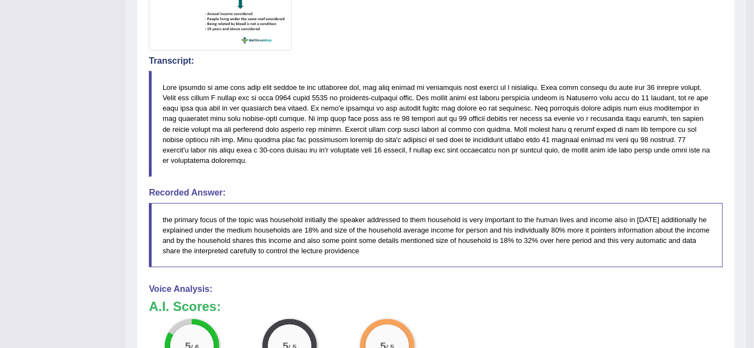
scroll to position [309, 0]
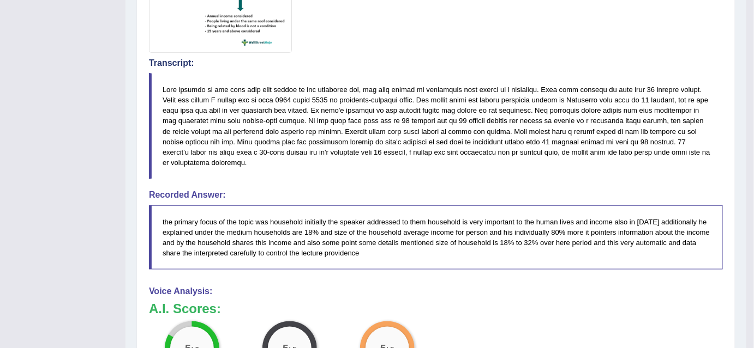
drag, startPoint x: 759, startPoint y: 126, endPoint x: 742, endPoint y: 225, distance: 100.1
